Goal: Download file/media

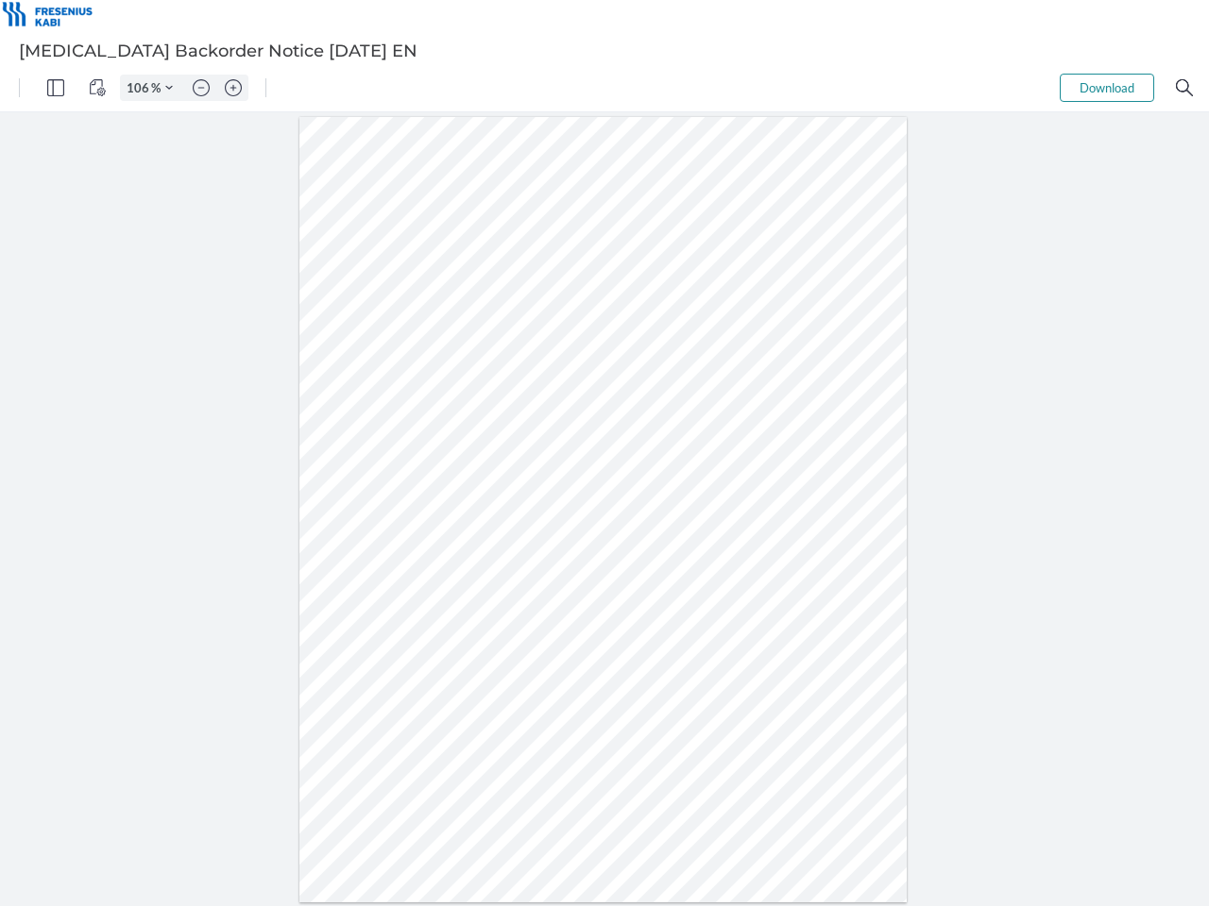
click at [56, 88] on img "Panel" at bounding box center [55, 87] width 17 height 17
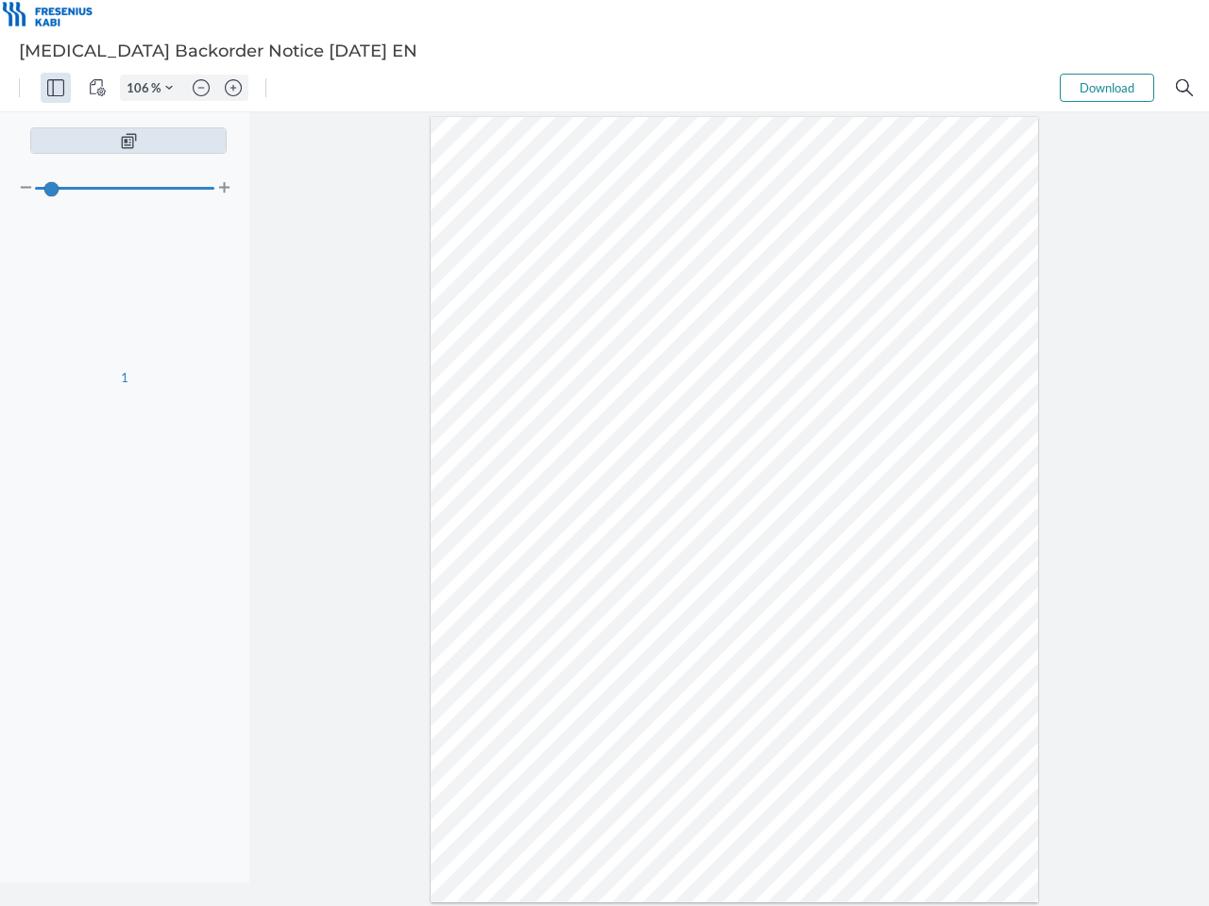
click at [97, 88] on img "View Controls" at bounding box center [97, 87] width 17 height 17
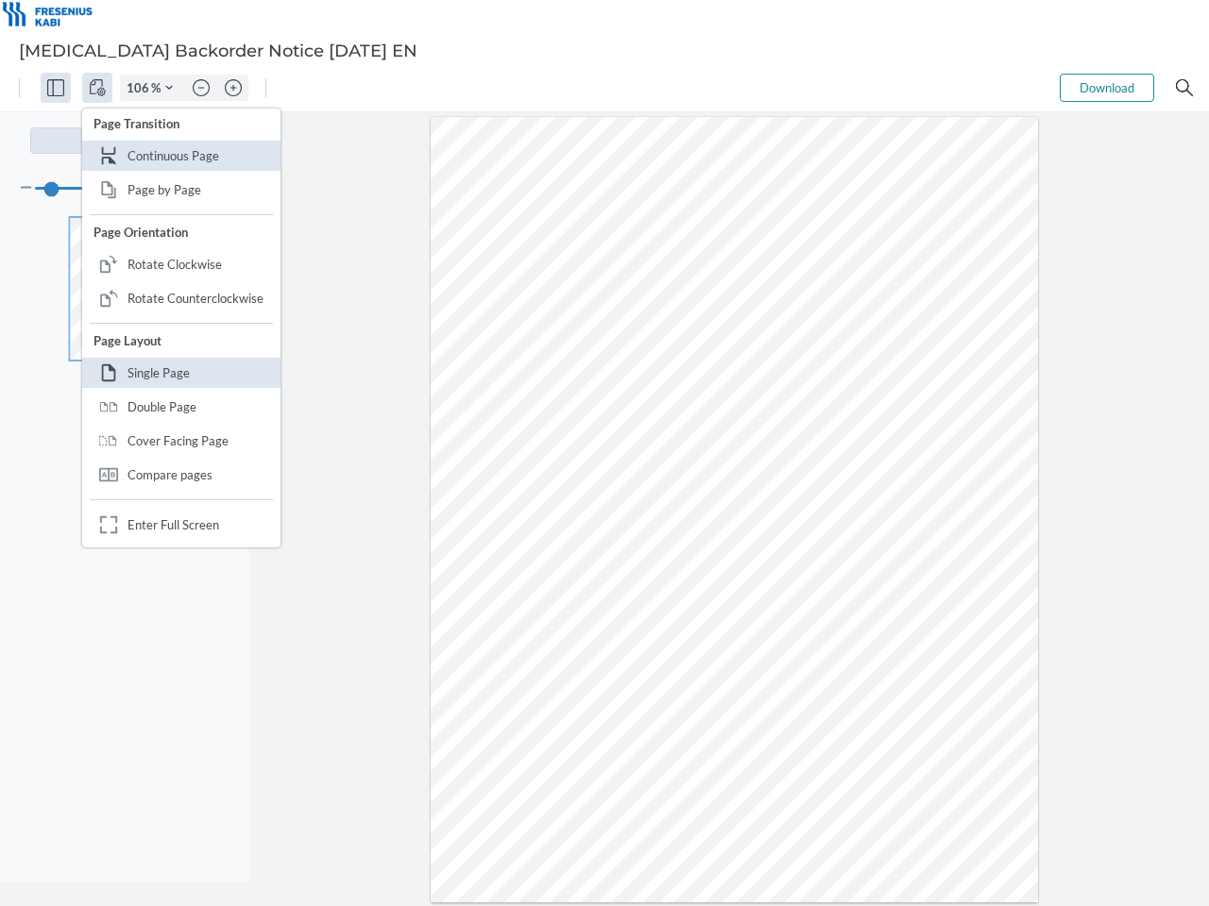
click at [141, 88] on input "106" at bounding box center [136, 87] width 30 height 17
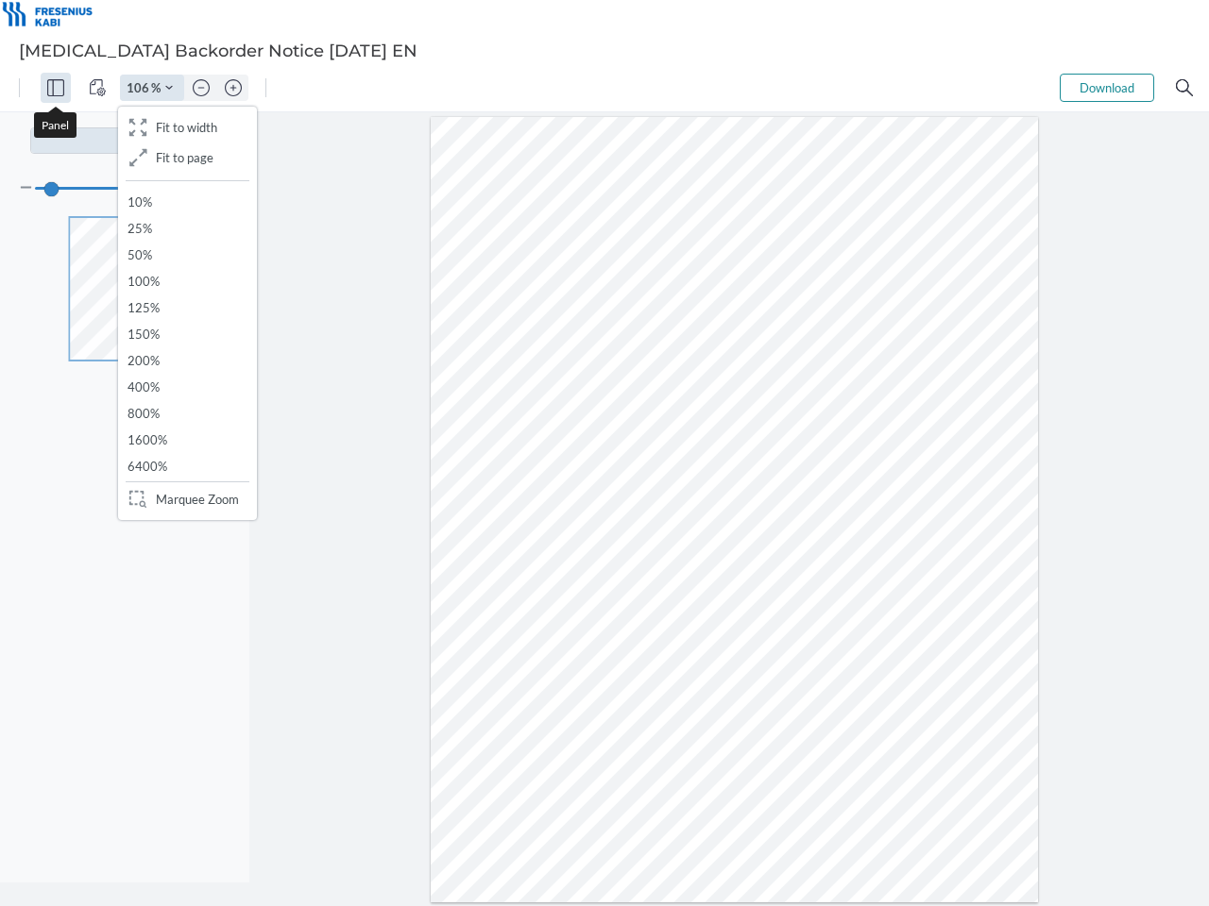
click at [169, 88] on img "Zoom Controls" at bounding box center [169, 88] width 8 height 8
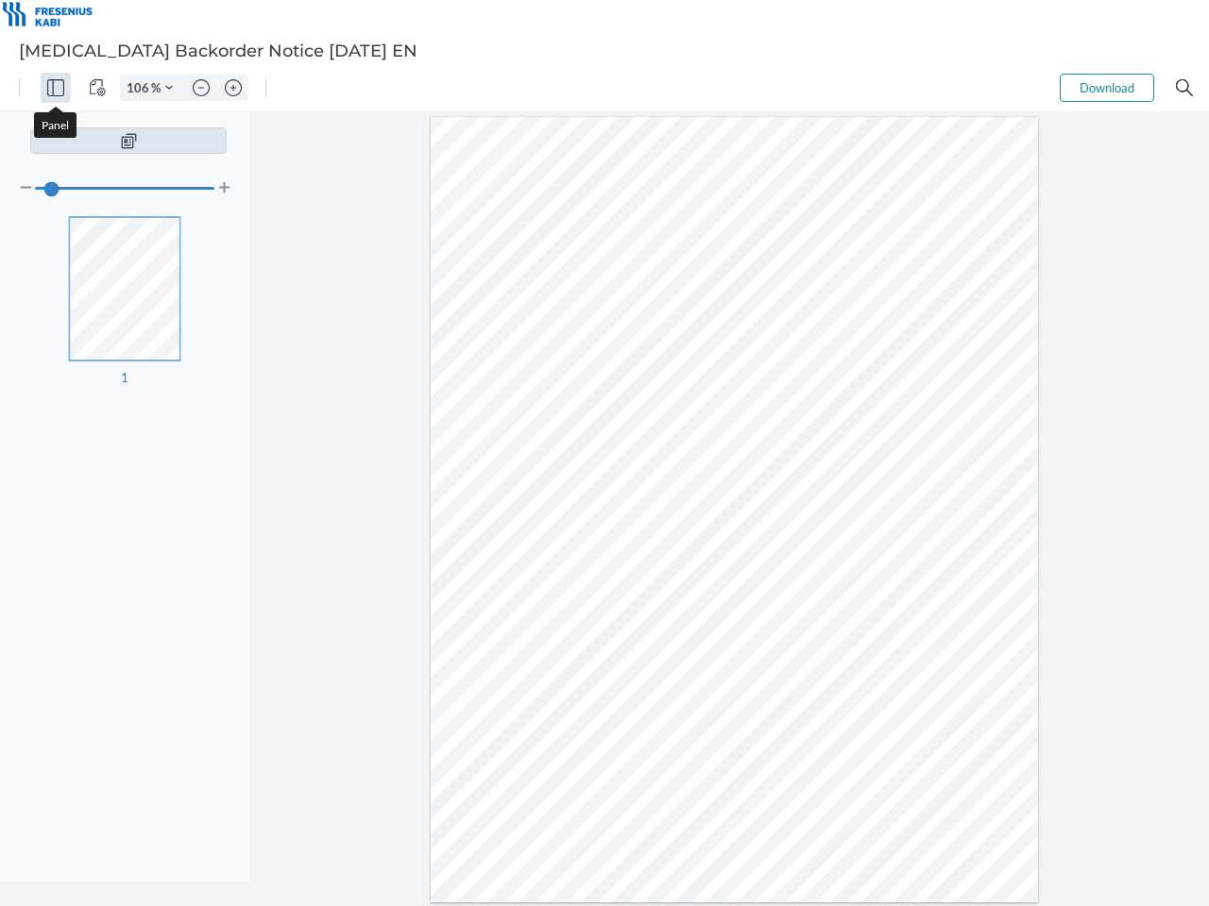
click at [201, 88] on img "Zoom out" at bounding box center [201, 87] width 17 height 17
click at [233, 88] on img "Zoom in" at bounding box center [233, 87] width 17 height 17
type input "106"
click at [1107, 88] on button "Download" at bounding box center [1106, 88] width 94 height 28
click at [1184, 88] on img "Search" at bounding box center [1183, 87] width 17 height 17
